Goal: Information Seeking & Learning: Find specific fact

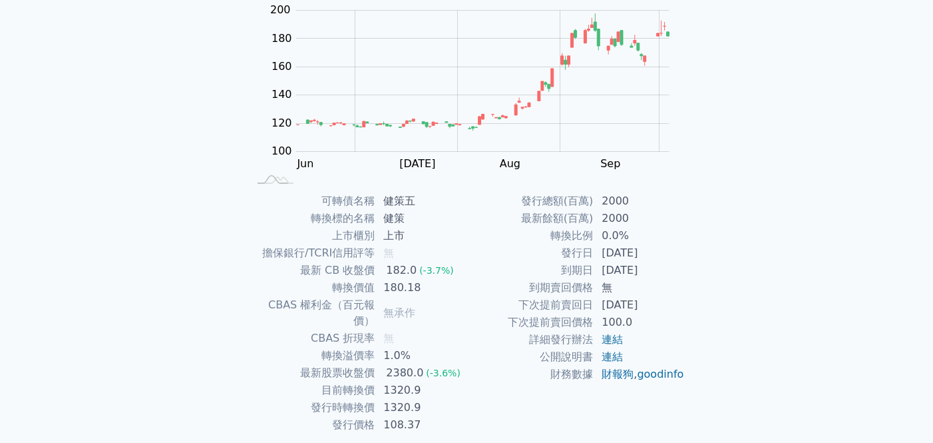
scroll to position [140, 0]
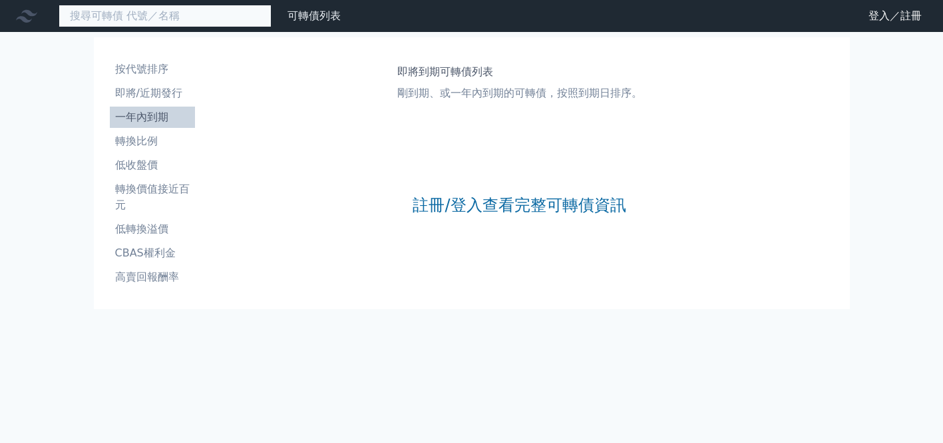
click at [199, 21] on input at bounding box center [165, 16] width 213 height 23
type input "3"
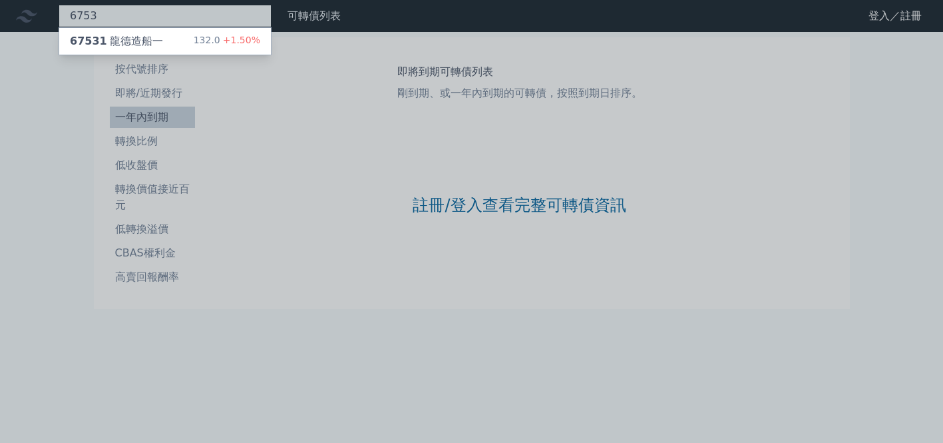
type input "6753"
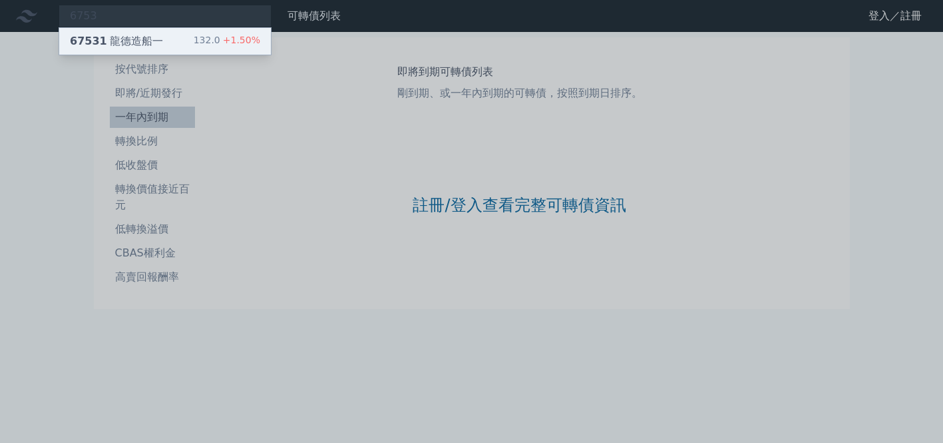
click at [190, 34] on div "67531 龍德造船一 132.0 +1.50%" at bounding box center [165, 41] width 212 height 27
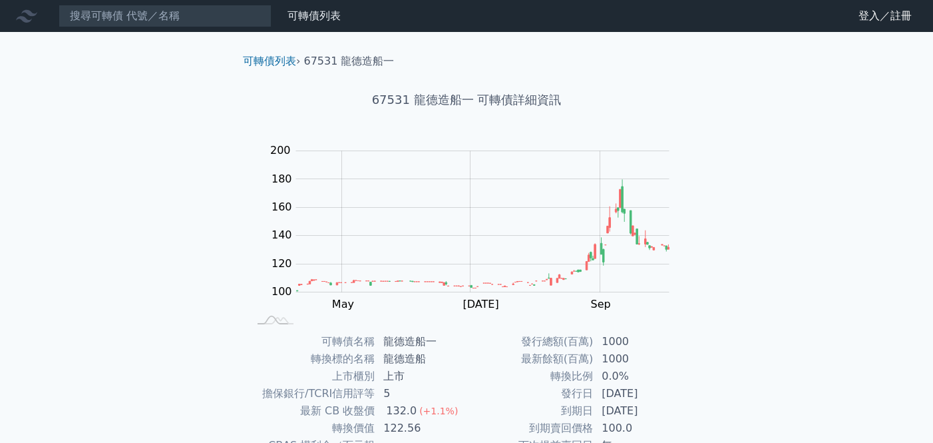
scroll to position [174, 0]
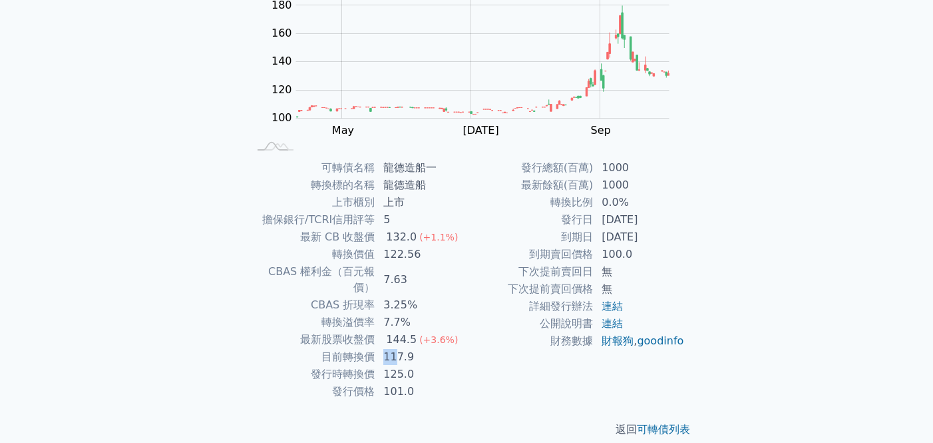
drag, startPoint x: 383, startPoint y: 341, endPoint x: 403, endPoint y: 343, distance: 20.1
click at [400, 348] on td "117.9" at bounding box center [420, 356] width 91 height 17
click at [406, 348] on td "117.9" at bounding box center [420, 356] width 91 height 17
